Goal: Contribute content: Add original content to the website for others to see

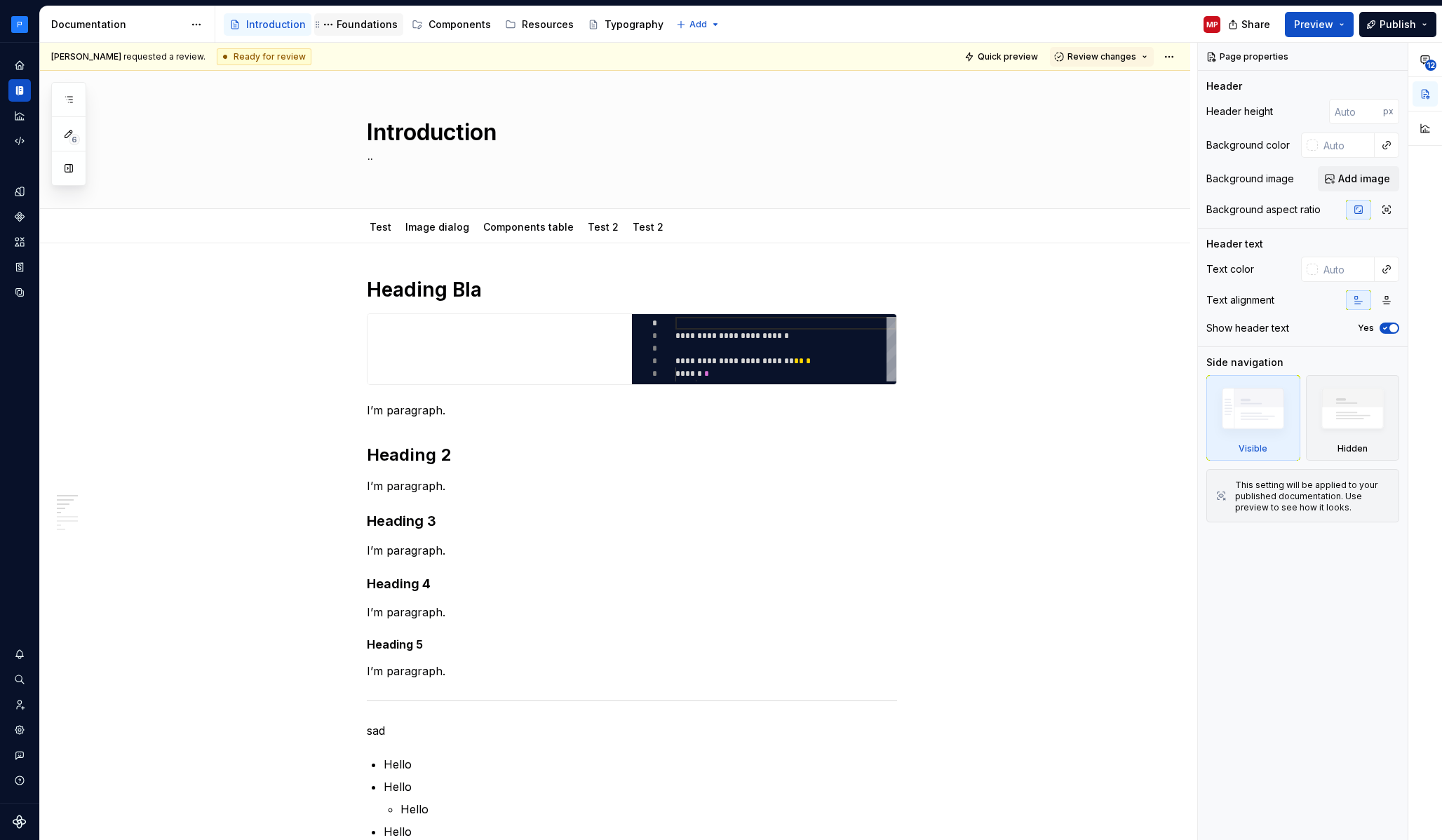
type textarea "*"
click at [678, 23] on html "Milky way MP Dataset Earth Documentation Accessibility guide for tree Page tree…" at bounding box center [721, 420] width 1442 height 840
click at [704, 74] on div "New group" at bounding box center [730, 75] width 91 height 14
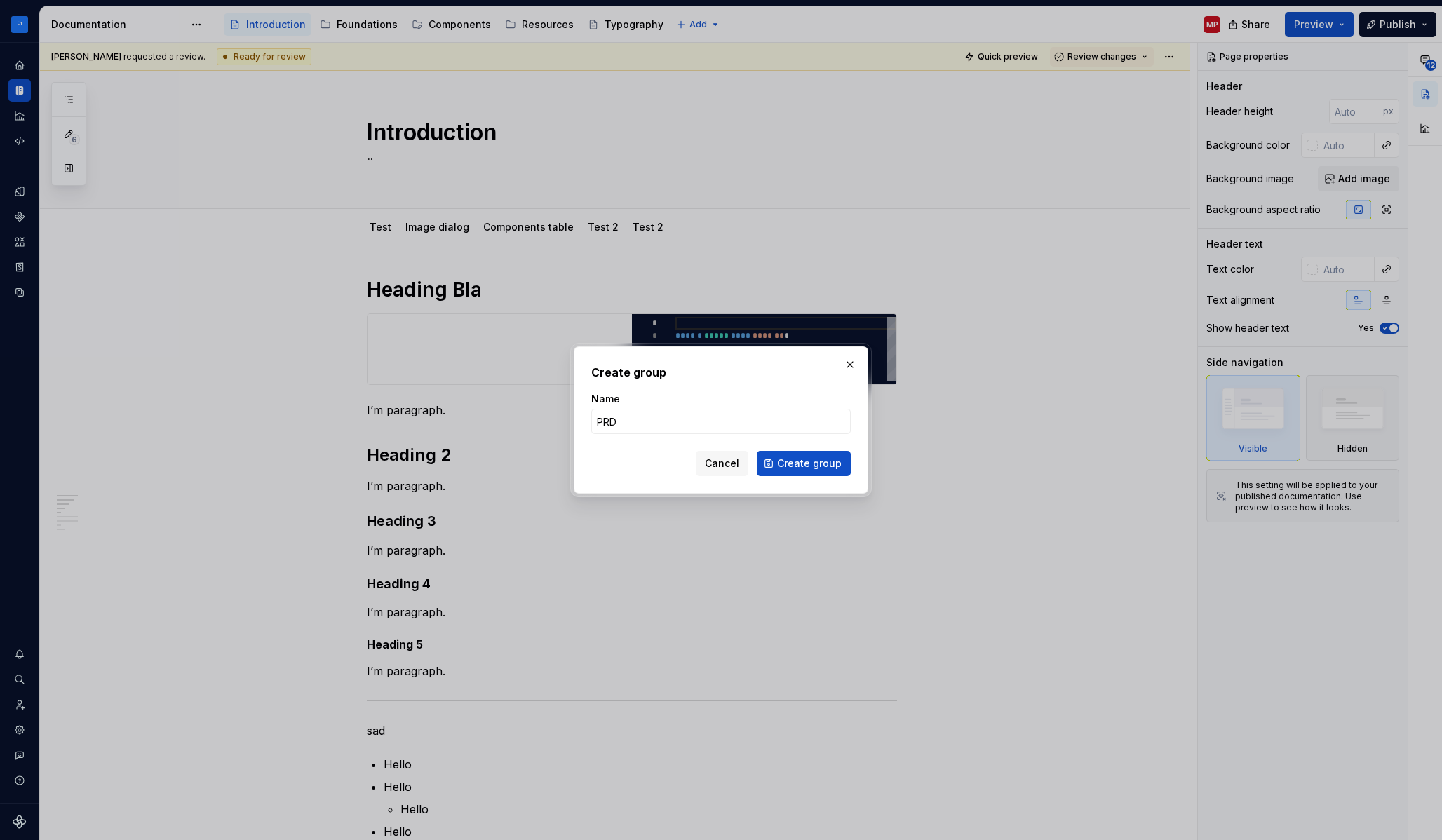
type input "PRDs"
click button "Create group" at bounding box center [804, 464] width 94 height 26
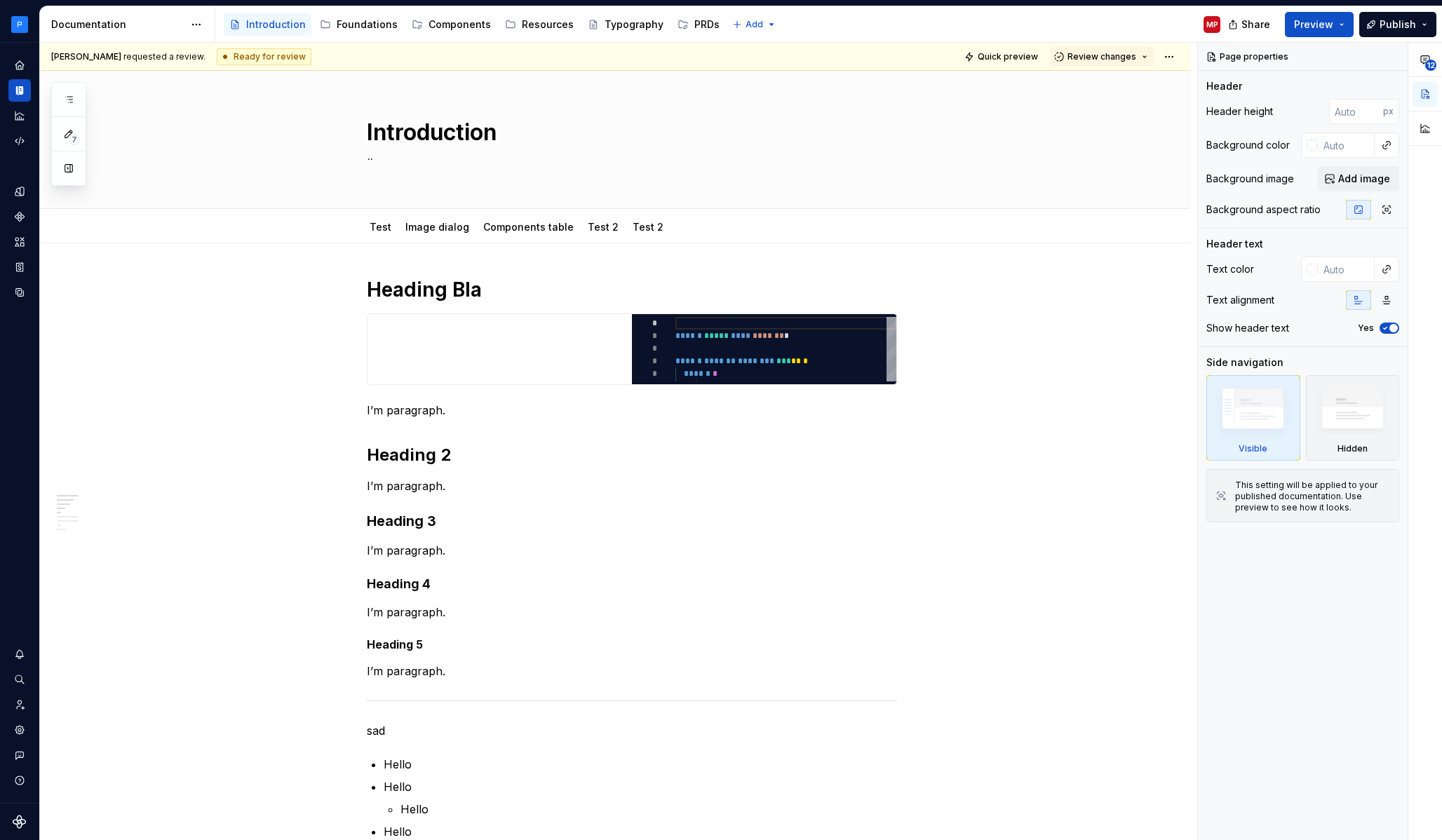
type textarea "*"
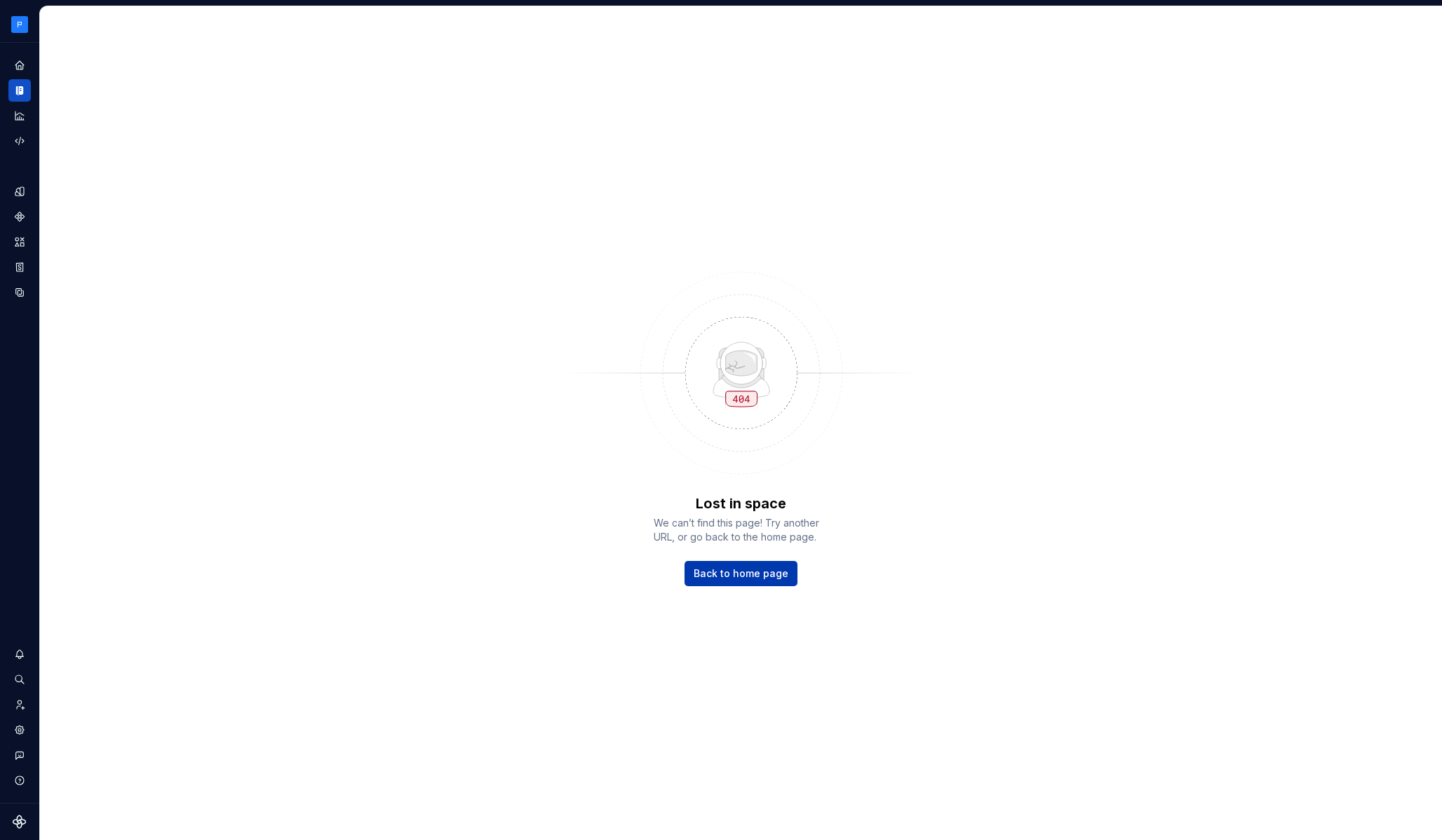
click at [763, 580] on span "Back to home page" at bounding box center [741, 574] width 95 height 14
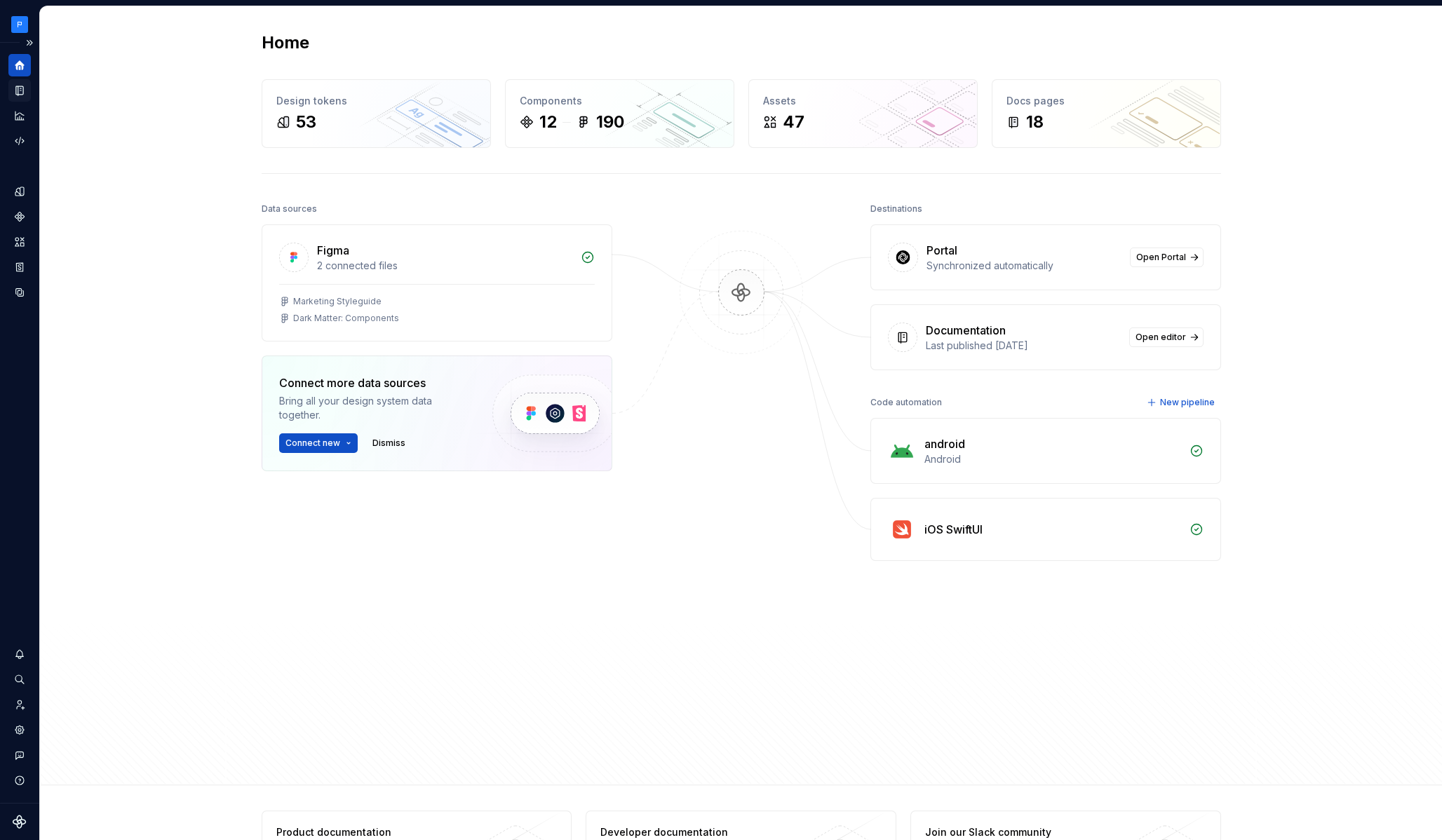
click at [11, 86] on div "Documentation" at bounding box center [20, 91] width 23 height 23
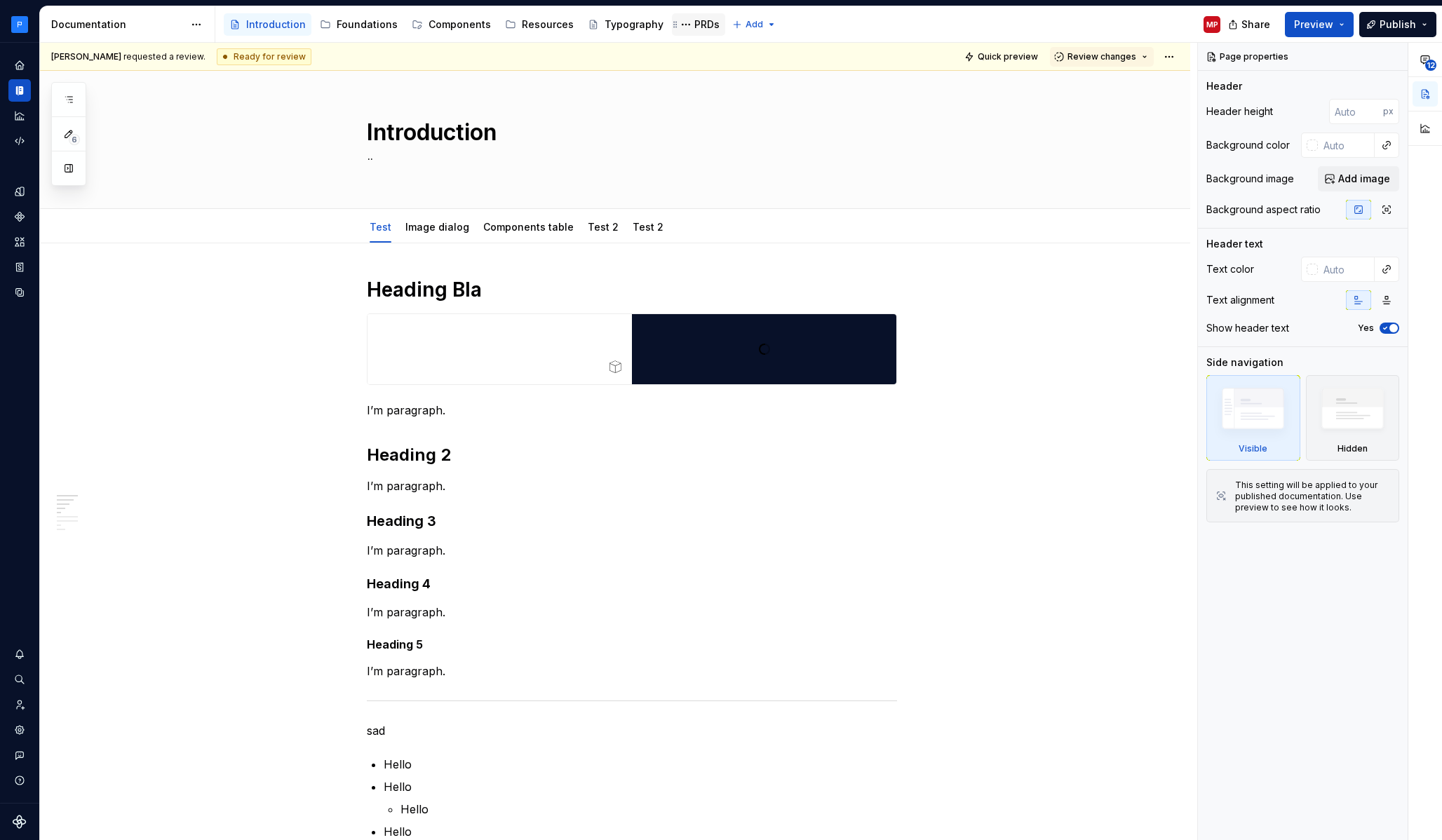
click at [694, 24] on div "PRDs" at bounding box center [707, 25] width 26 height 14
type textarea "*"
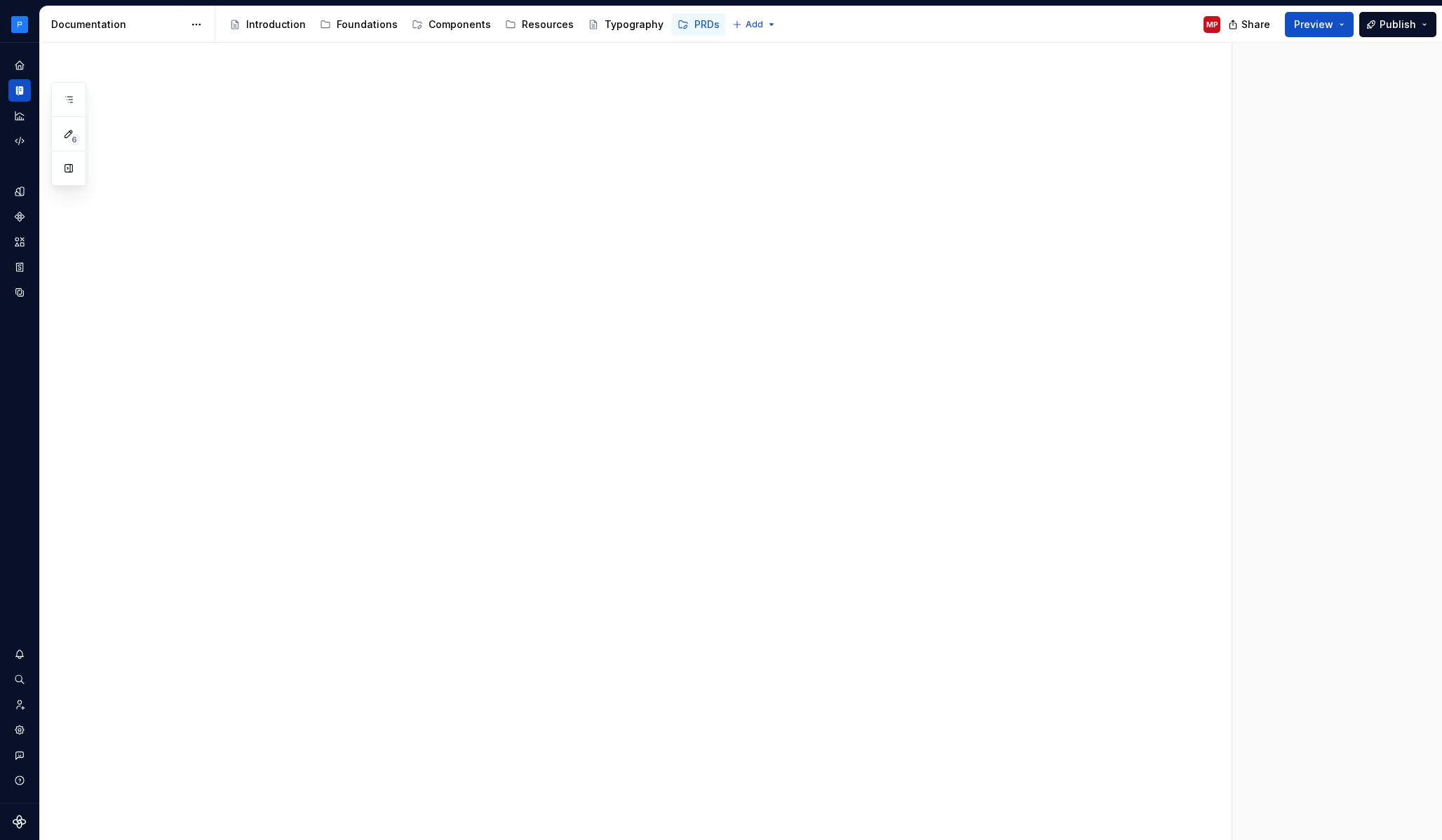
click at [734, 26] on html "Milky way MP Dataset Earth Documentation Accessibility guide for tree Page tree…" at bounding box center [721, 420] width 1442 height 840
click at [737, 24] on html "Milky way MP Dataset Earth Documentation Accessibility guide for tree Page tree…" at bounding box center [721, 420] width 1442 height 840
click at [217, 129] on div at bounding box center [741, 444] width 1402 height 804
click at [609, 25] on div "Typography" at bounding box center [634, 25] width 59 height 14
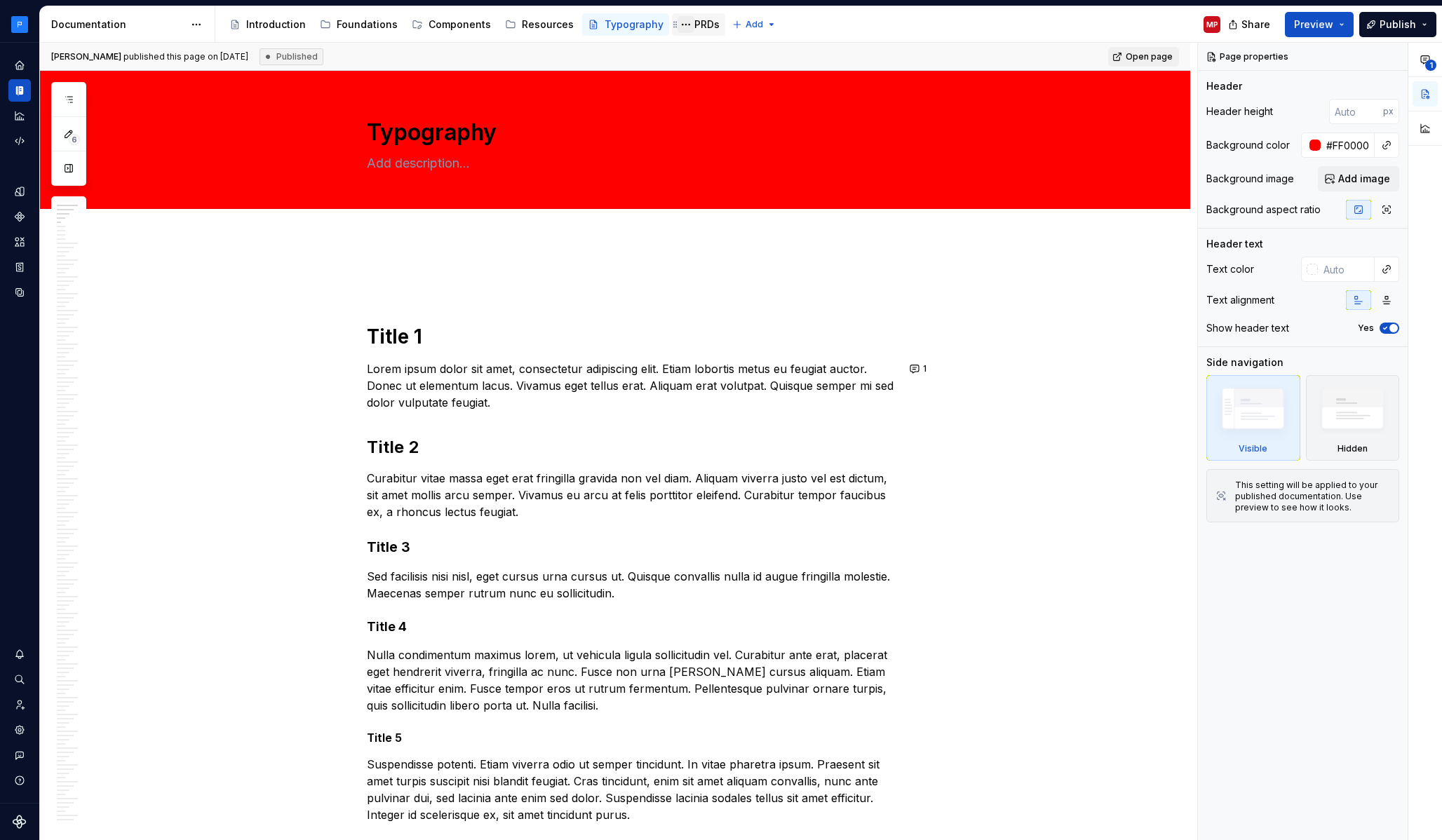
click at [677, 32] on button "Page tree" at bounding box center [686, 25] width 17 height 17
click at [626, 30] on html "Milky way MP Dataset Earth Documentation Accessibility guide for tree Page tree…" at bounding box center [721, 420] width 1442 height 840
click at [677, 27] on button "Page tree" at bounding box center [686, 25] width 17 height 17
type textarea "*"
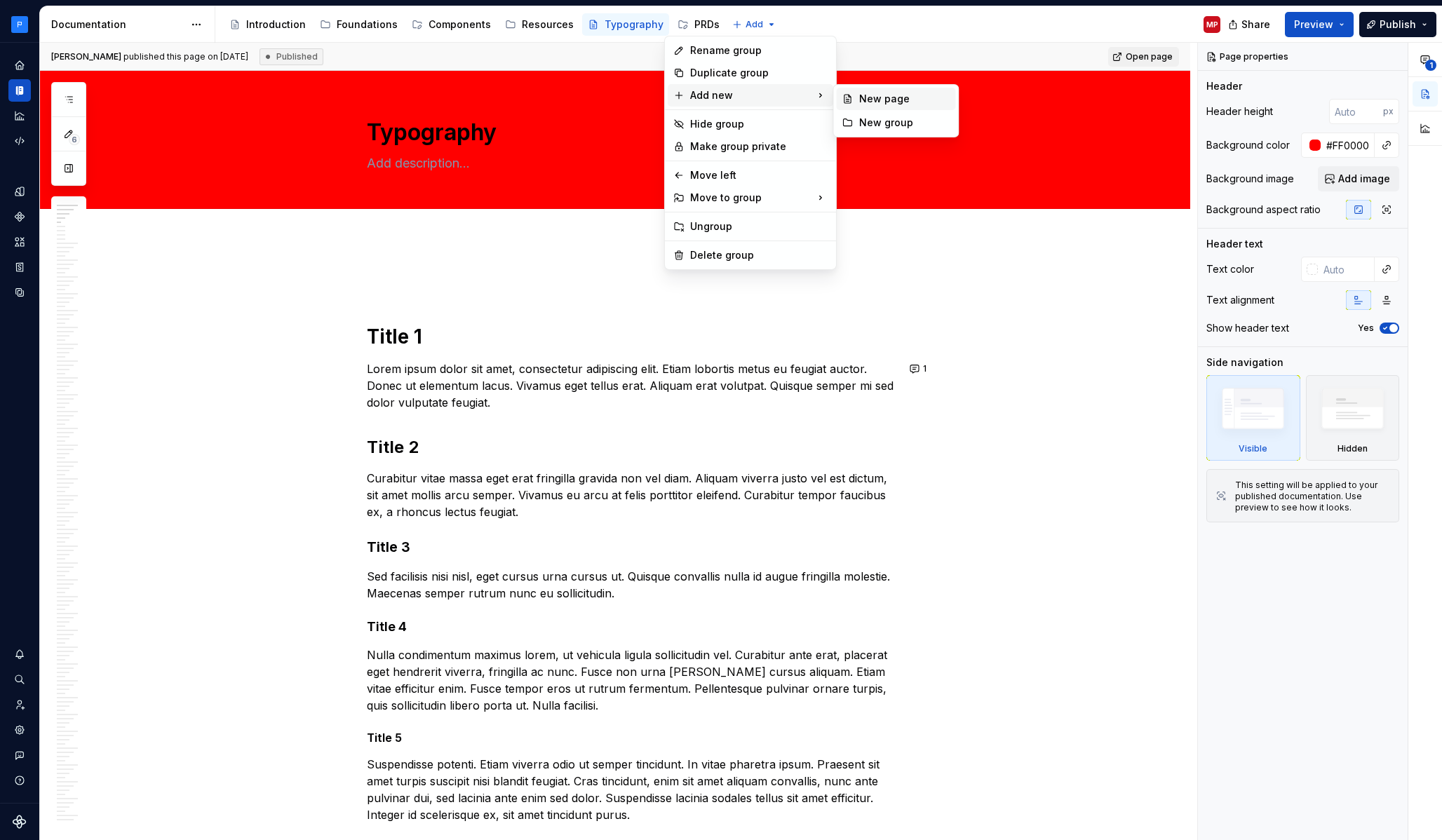
click at [900, 94] on div "New page" at bounding box center [905, 99] width 91 height 14
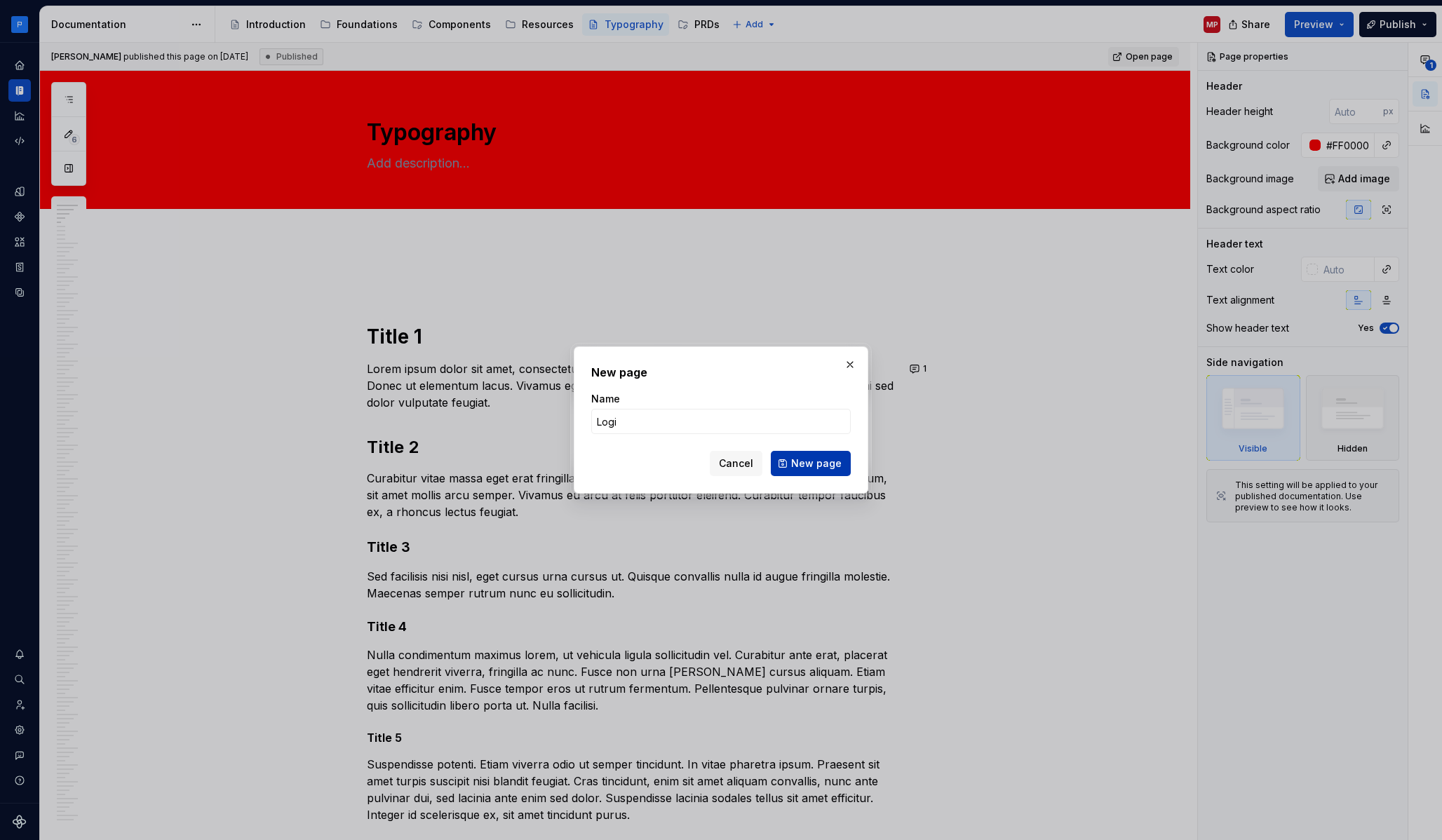
type input "Login"
click button "New page" at bounding box center [811, 464] width 80 height 26
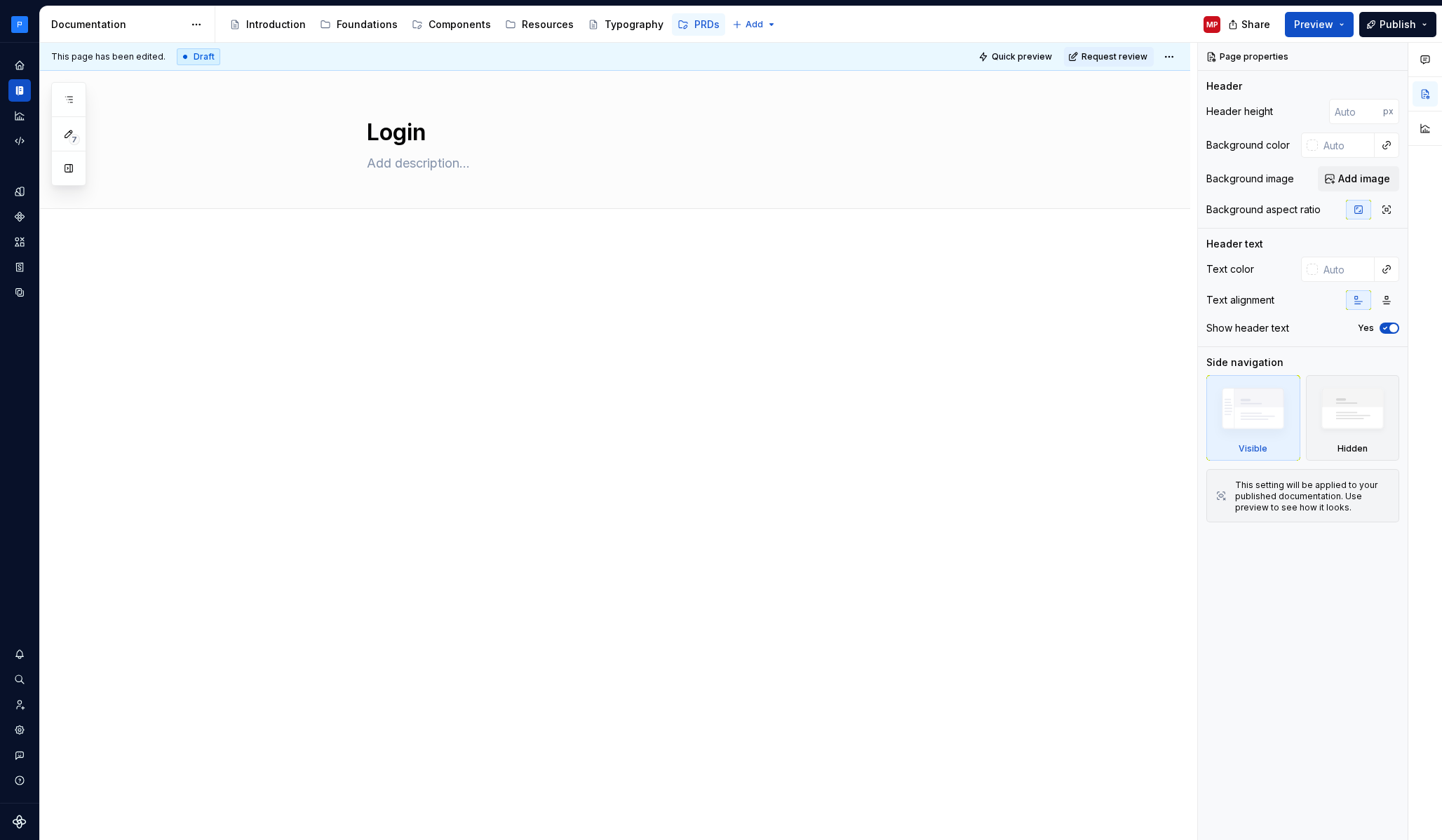
click at [492, 276] on p at bounding box center [632, 282] width 530 height 17
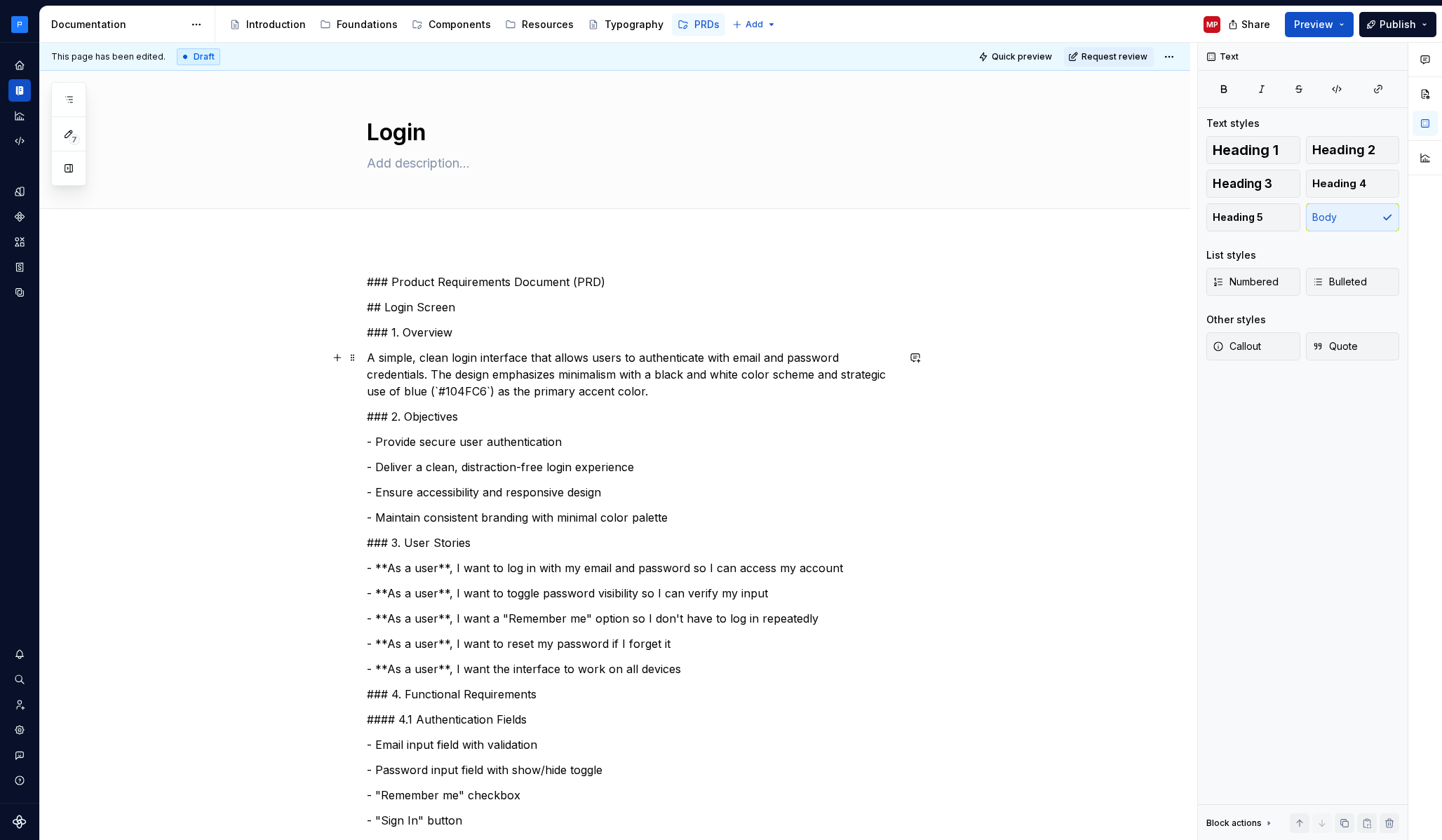
click at [736, 389] on p "A simple, clean login interface that allows users to authenticate with email an…" at bounding box center [632, 374] width 530 height 50
click at [786, 499] on p "- Ensure accessibility and responsive design" at bounding box center [632, 492] width 530 height 17
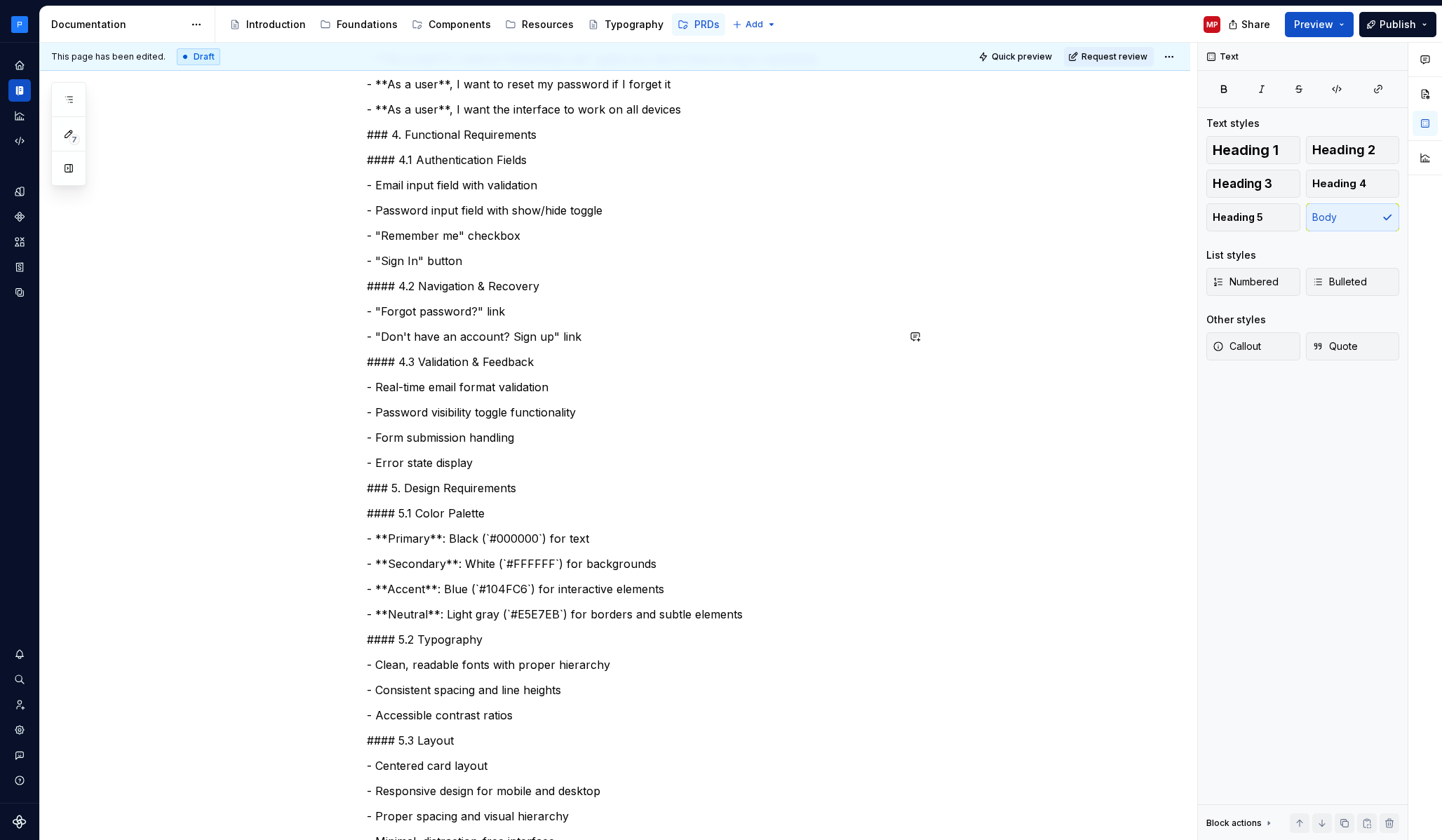
scroll to position [357, 0]
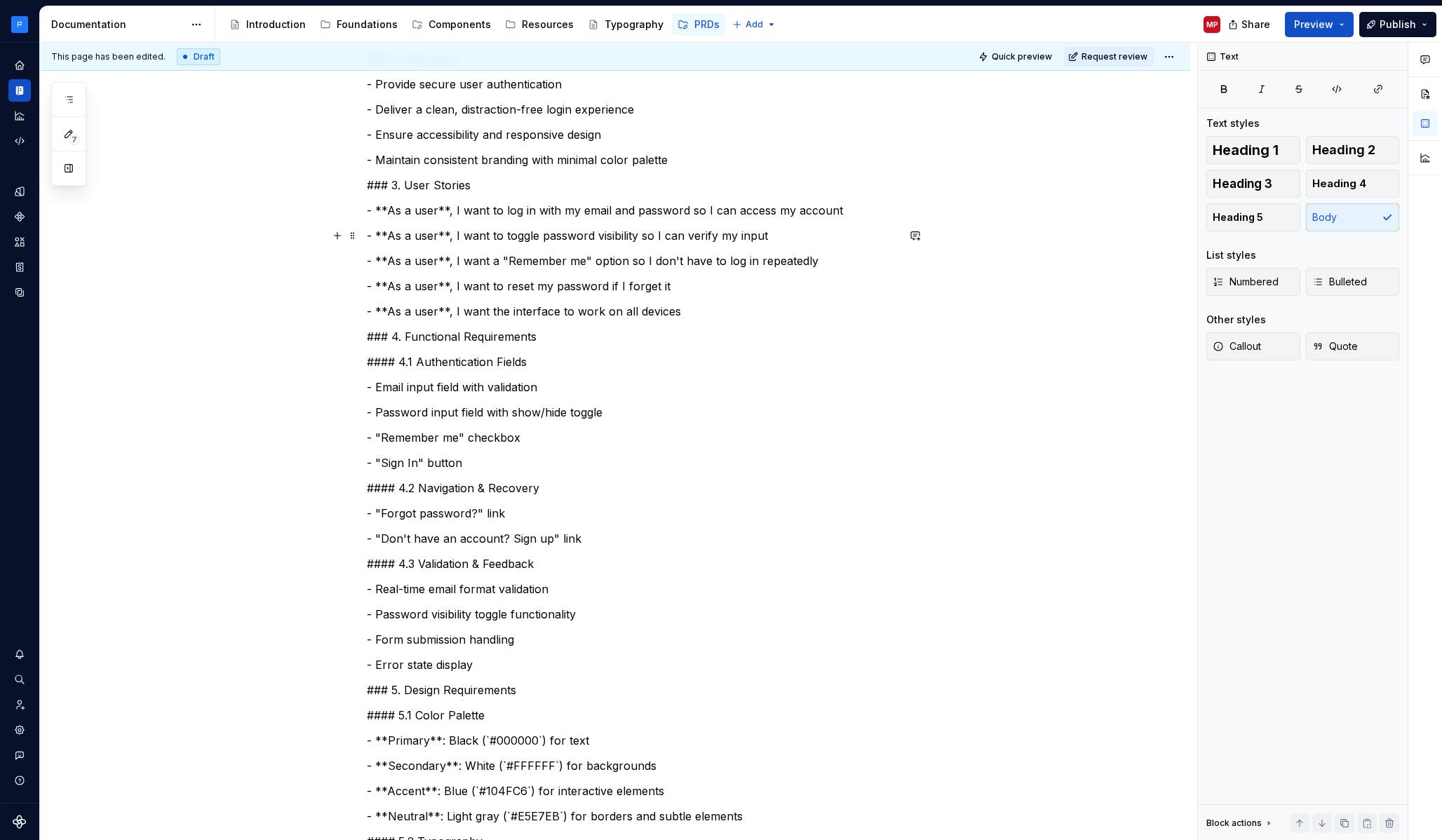
type textarea "*"
drag, startPoint x: 598, startPoint y: 217, endPoint x: 610, endPoint y: 218, distance: 12.0
click at [598, 217] on p "- **As a user**, I want to log in with my email and password so I can access my…" at bounding box center [632, 210] width 530 height 17
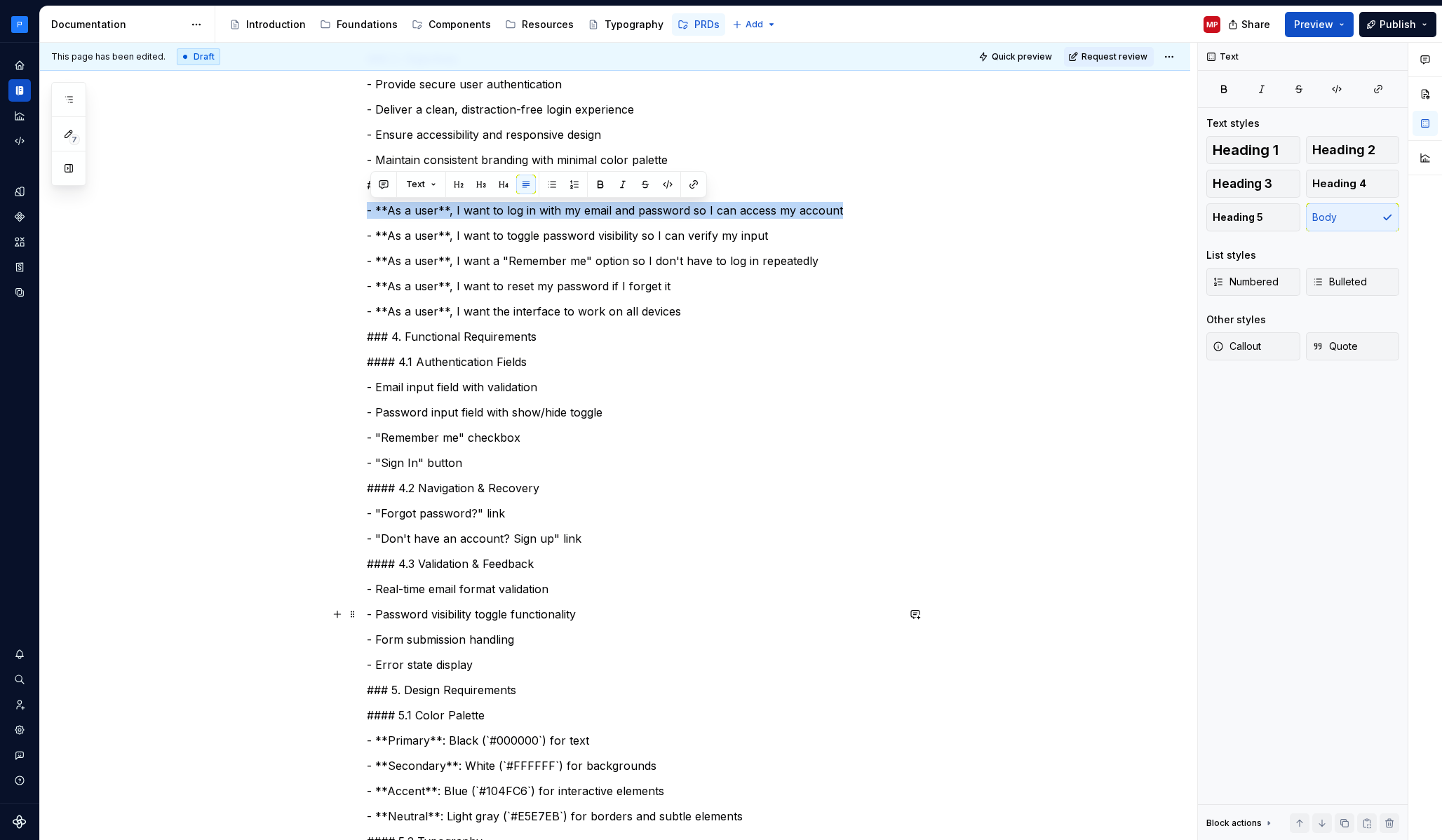
click at [1067, 634] on div "### Product Requirements Document (PRD) ## Login Screen ### 1. Overview A simpl…" at bounding box center [615, 761] width 1151 height 1758
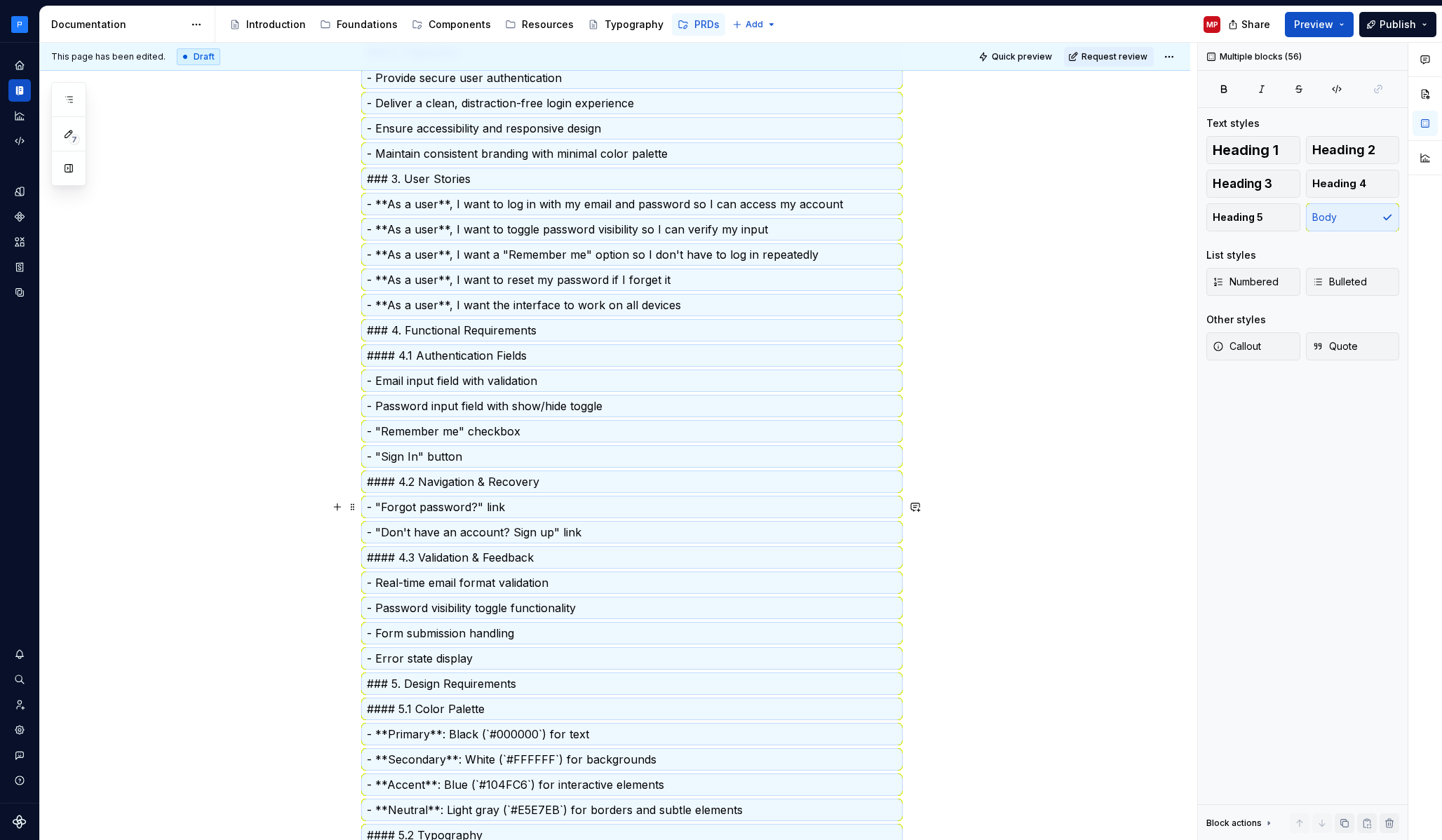
scroll to position [0, 0]
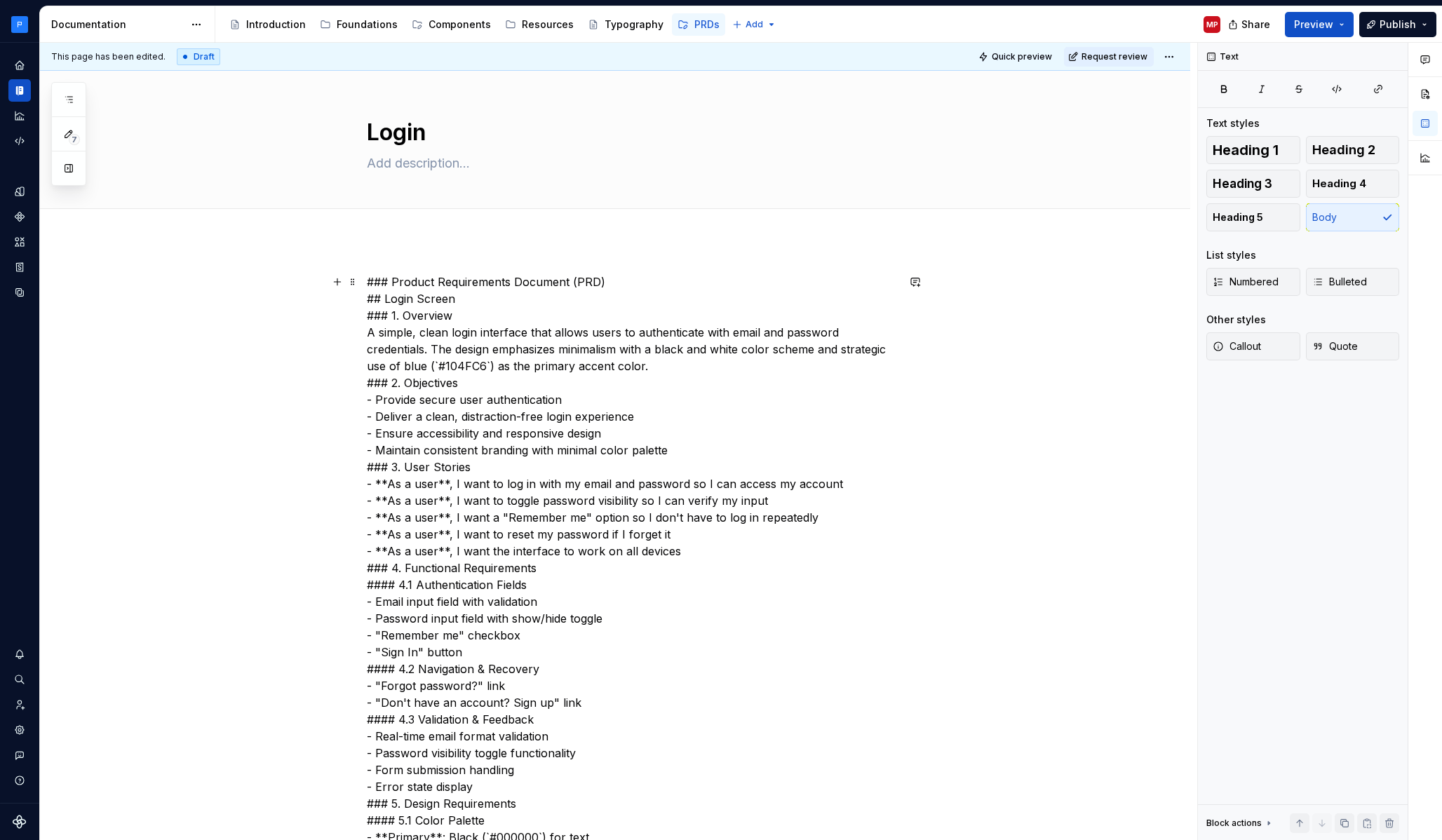
click at [395, 279] on p "### Product Requirements Document (PRD) ## Login Screen ### 1. Overview A simpl…" at bounding box center [632, 770] width 530 height 993
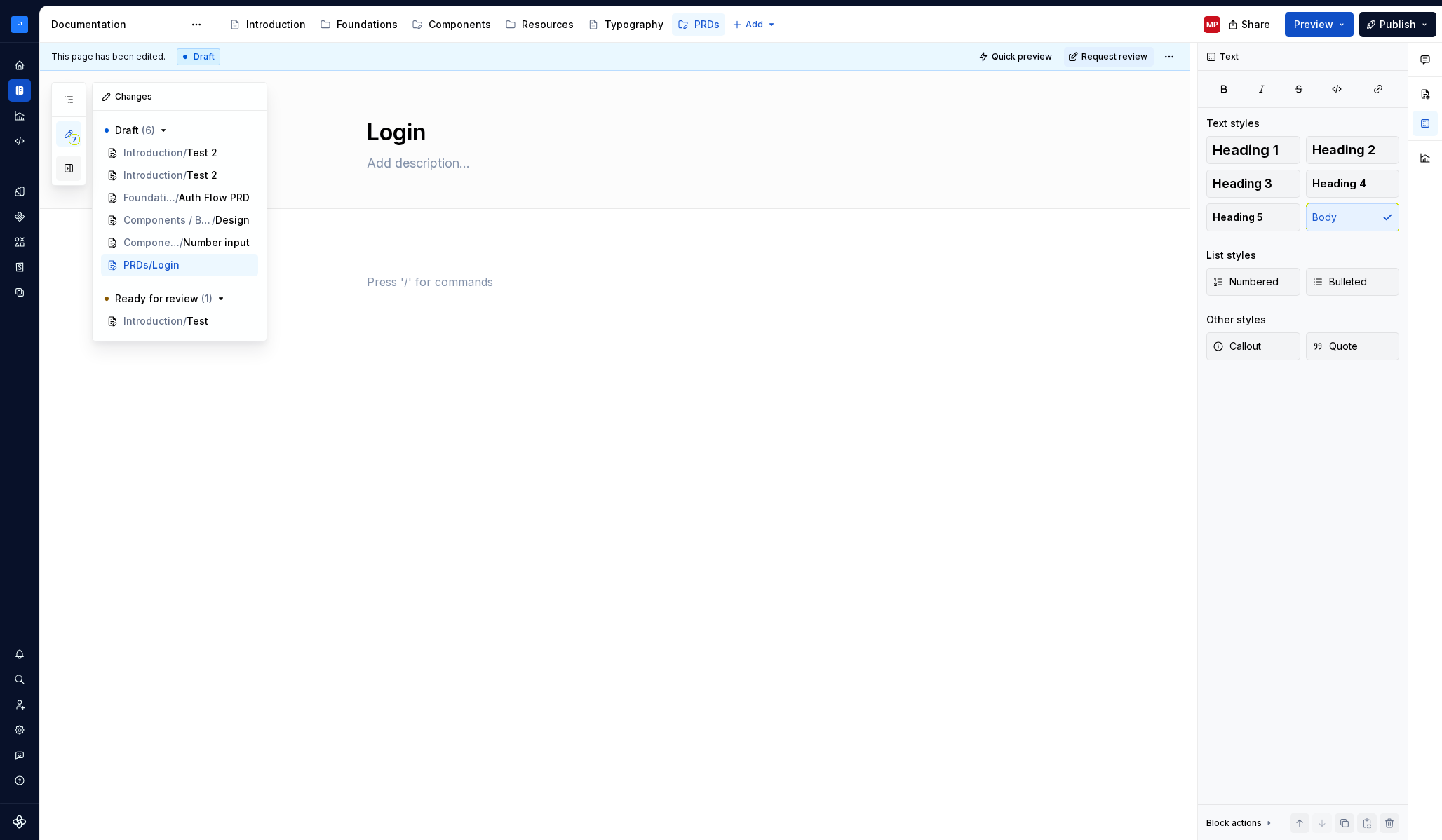
click at [69, 166] on button "button" at bounding box center [69, 168] width 26 height 26
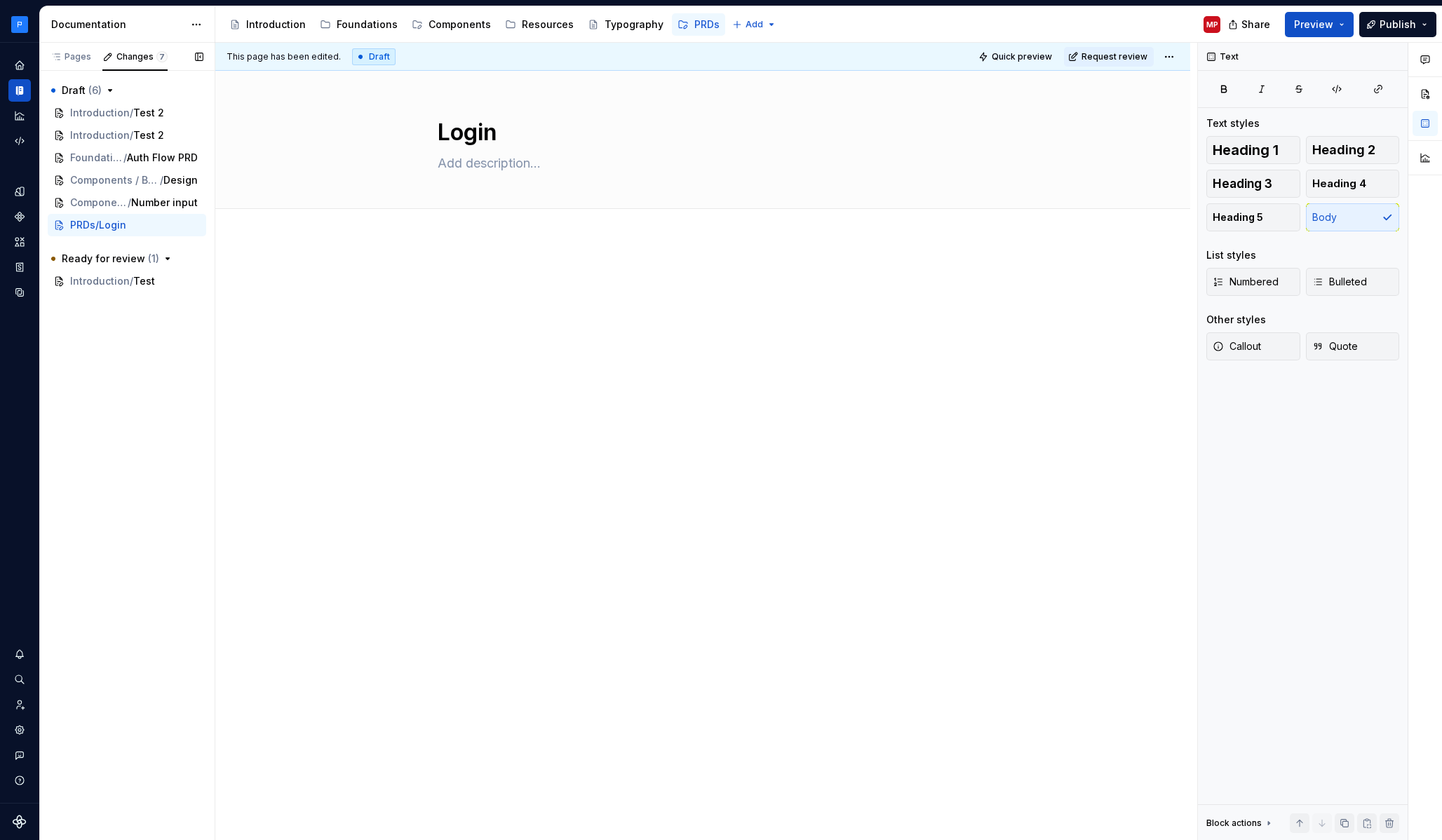
type textarea "*"
click at [64, 59] on div "Pages" at bounding box center [70, 57] width 41 height 11
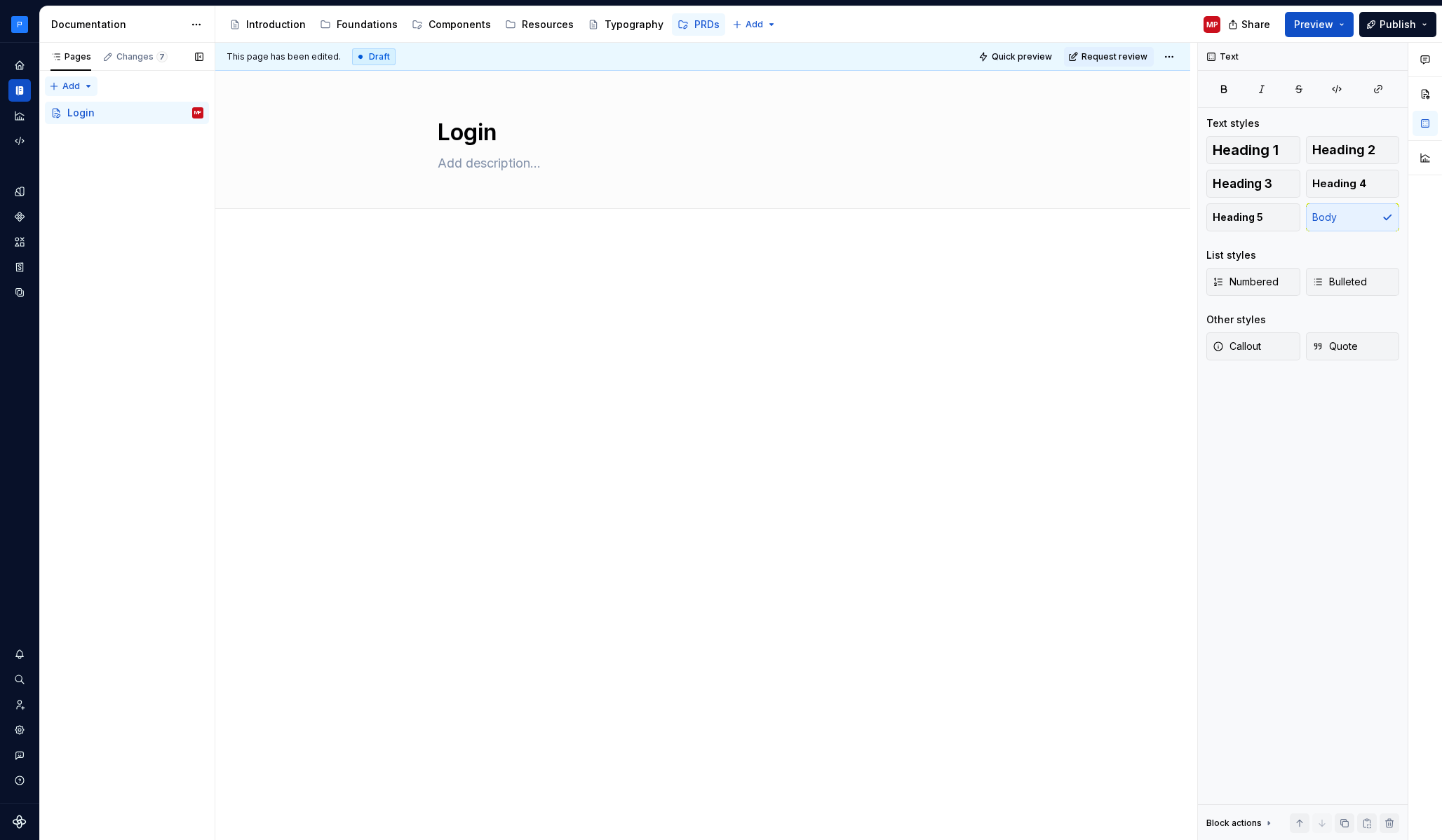
click at [85, 87] on div "Pages Changes 7 Add Accessibility guide for tree Page tree. Navigate the tree w…" at bounding box center [127, 441] width 176 height 798
click at [123, 113] on div "New page" at bounding box center [117, 114] width 91 height 14
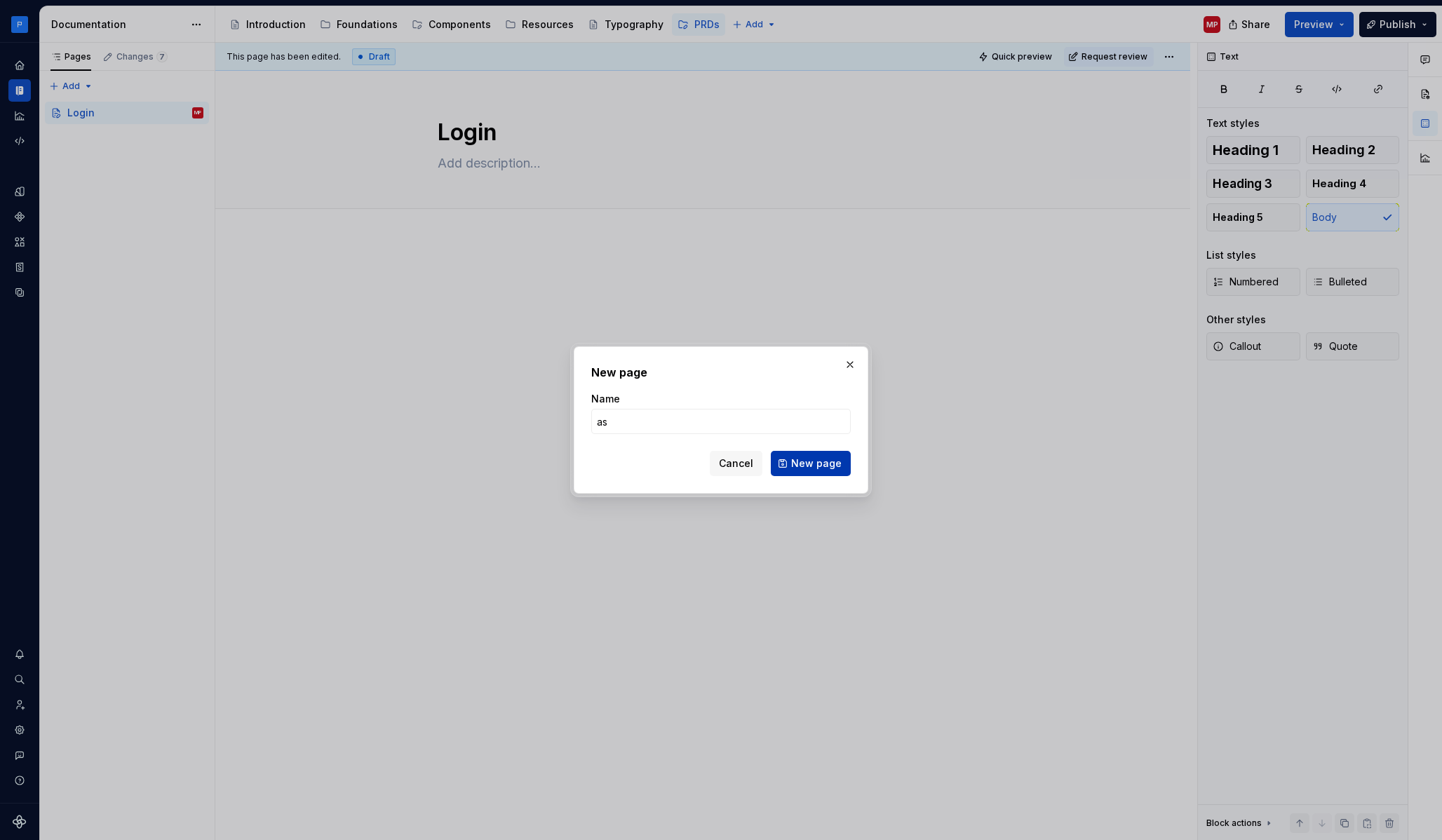
type input "asd"
click button "New page" at bounding box center [811, 464] width 80 height 26
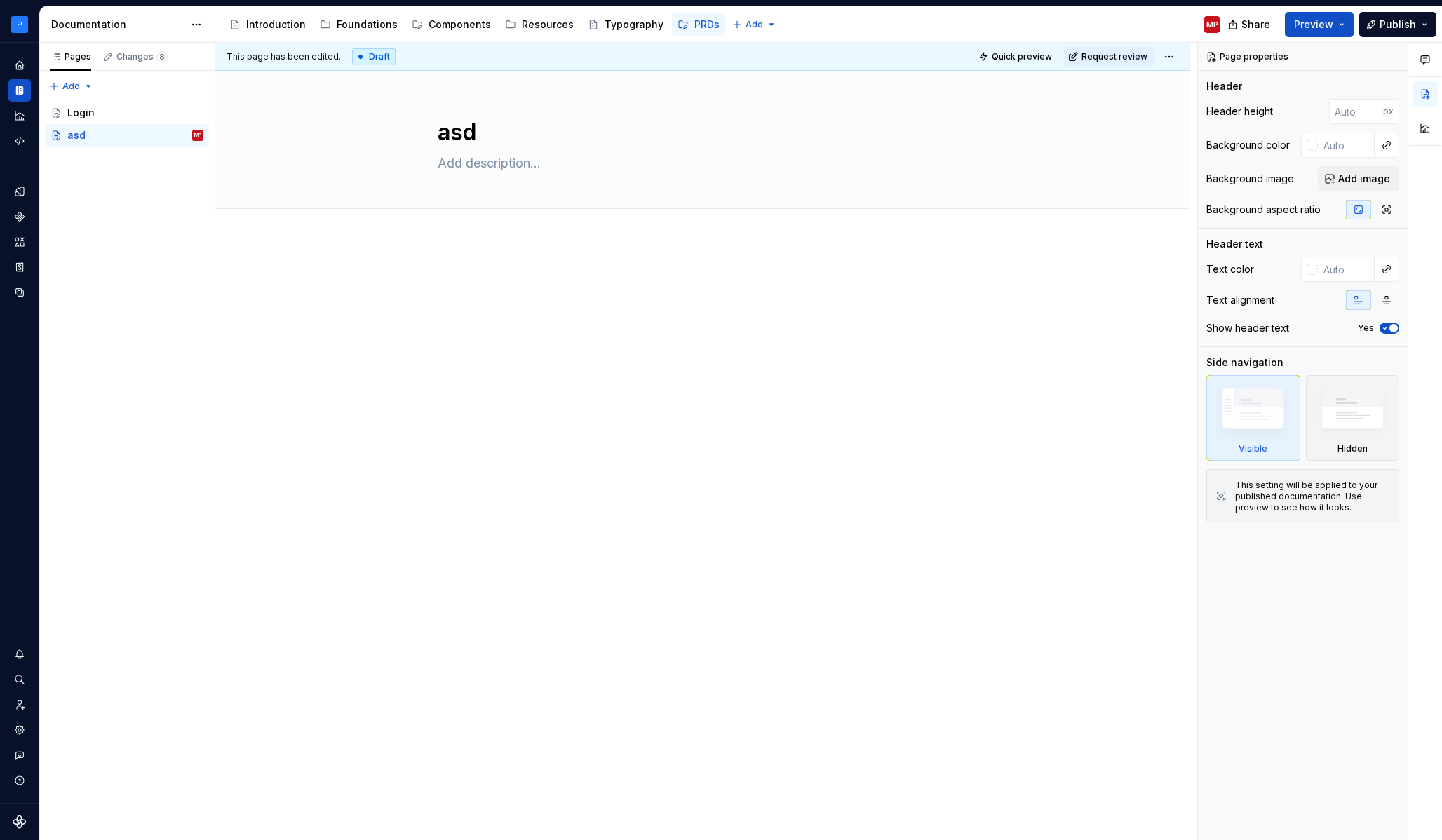
click at [551, 271] on div at bounding box center [703, 418] width 975 height 355
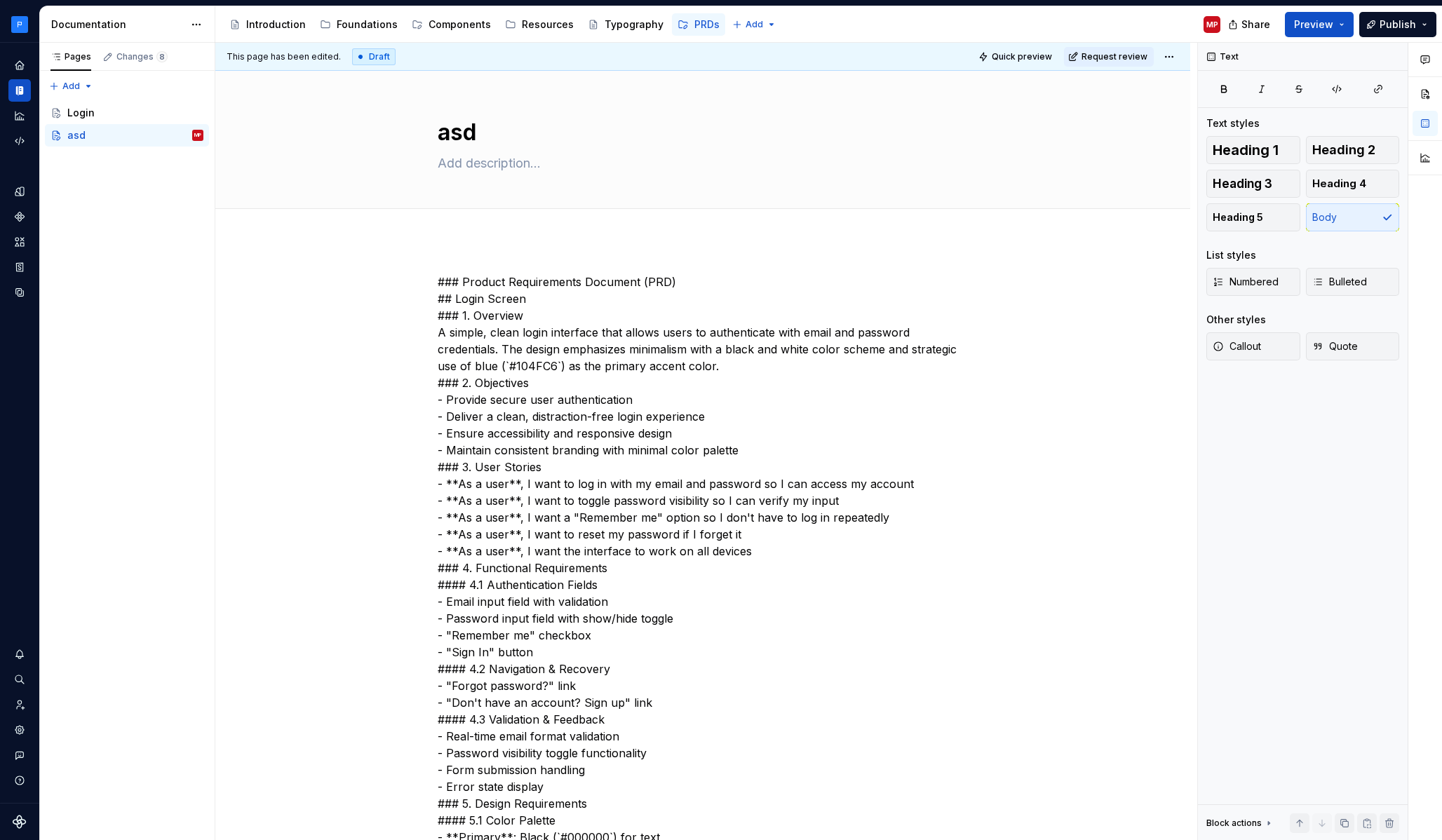
type textarea "*"
